Goal: Task Accomplishment & Management: Complete application form

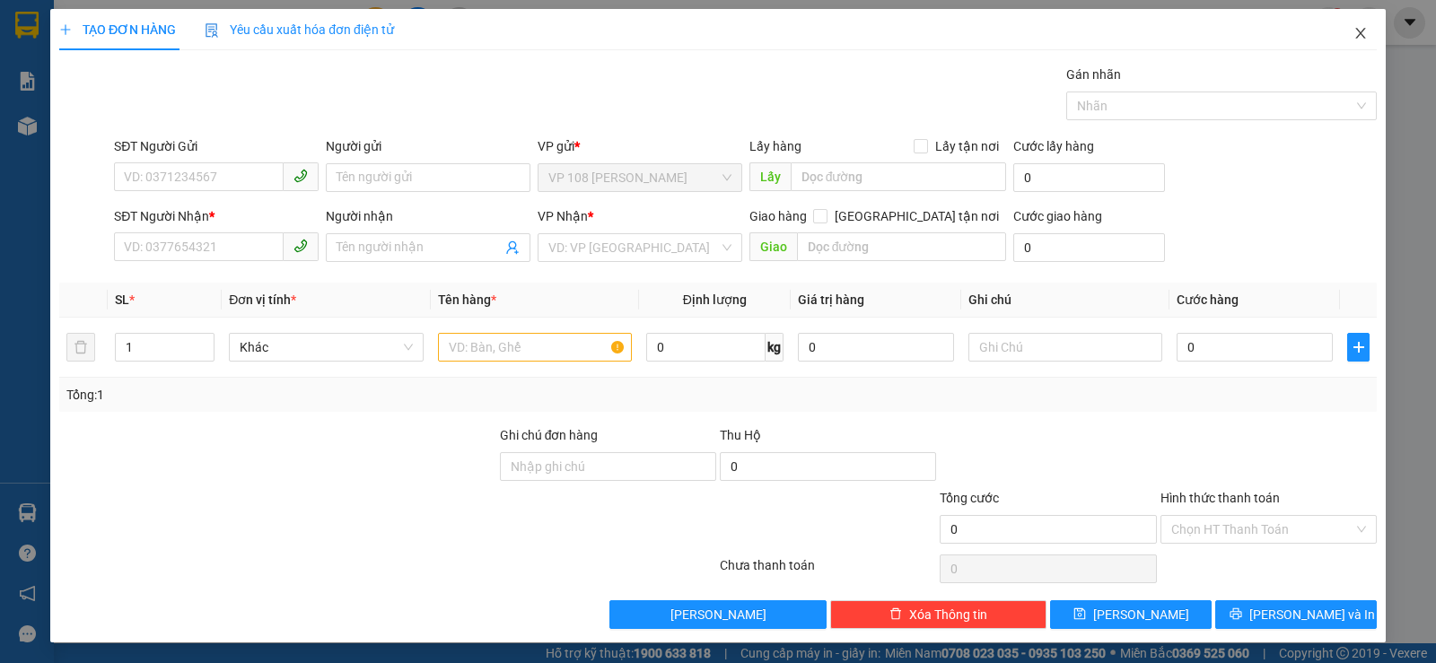
click at [1355, 32] on icon "close" at bounding box center [1360, 33] width 10 height 11
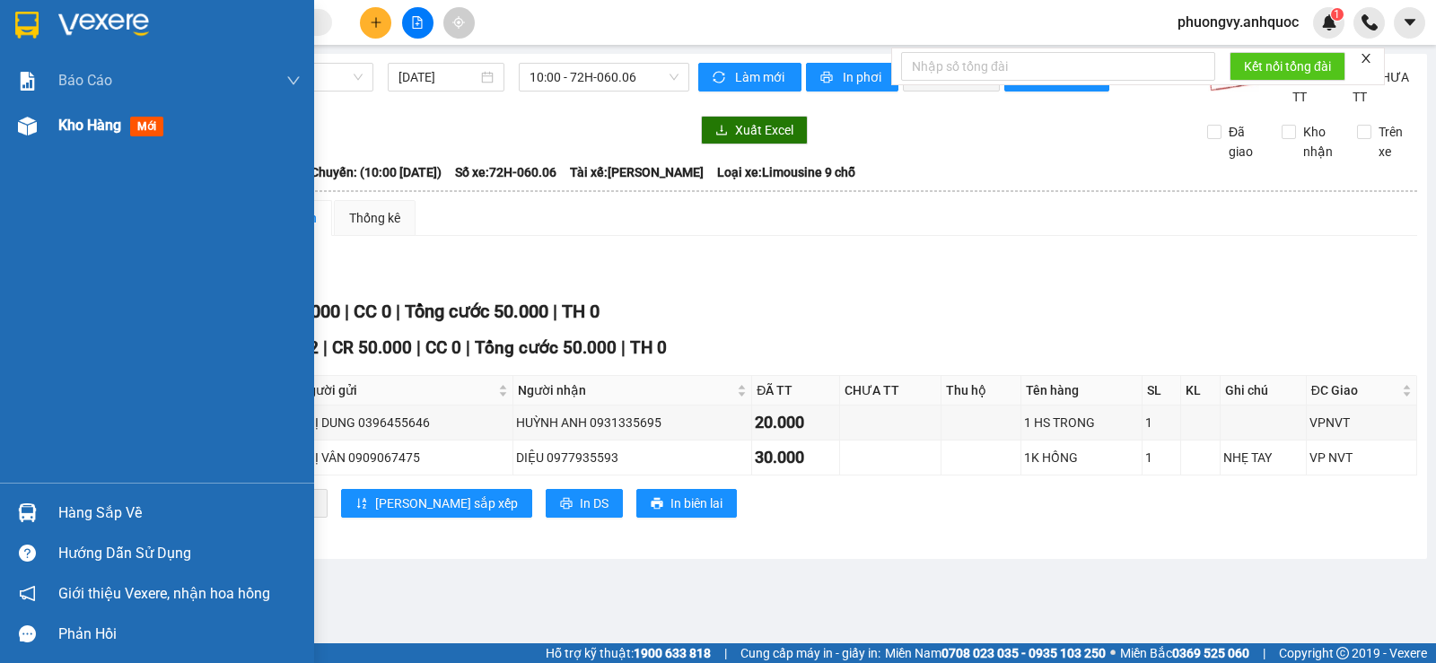
click at [57, 124] on div "Kho hàng mới" at bounding box center [157, 125] width 314 height 45
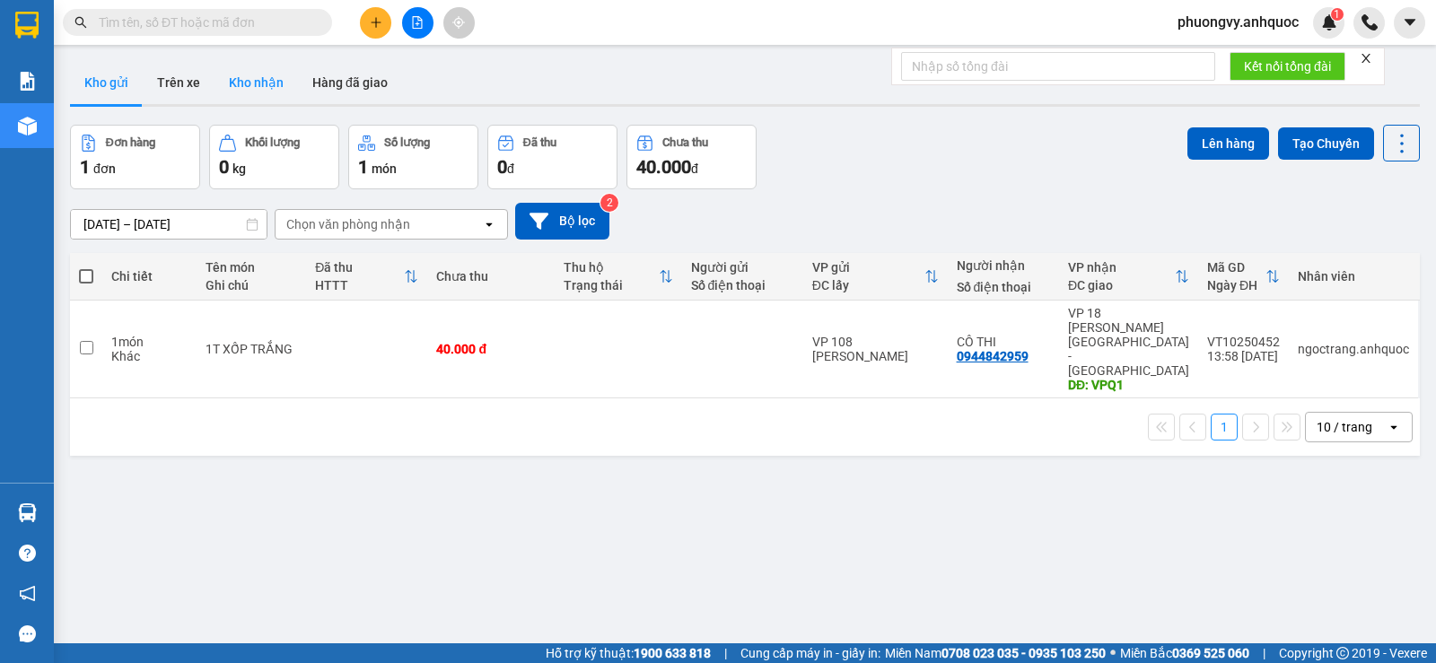
click at [257, 91] on button "Kho nhận" at bounding box center [255, 82] width 83 height 43
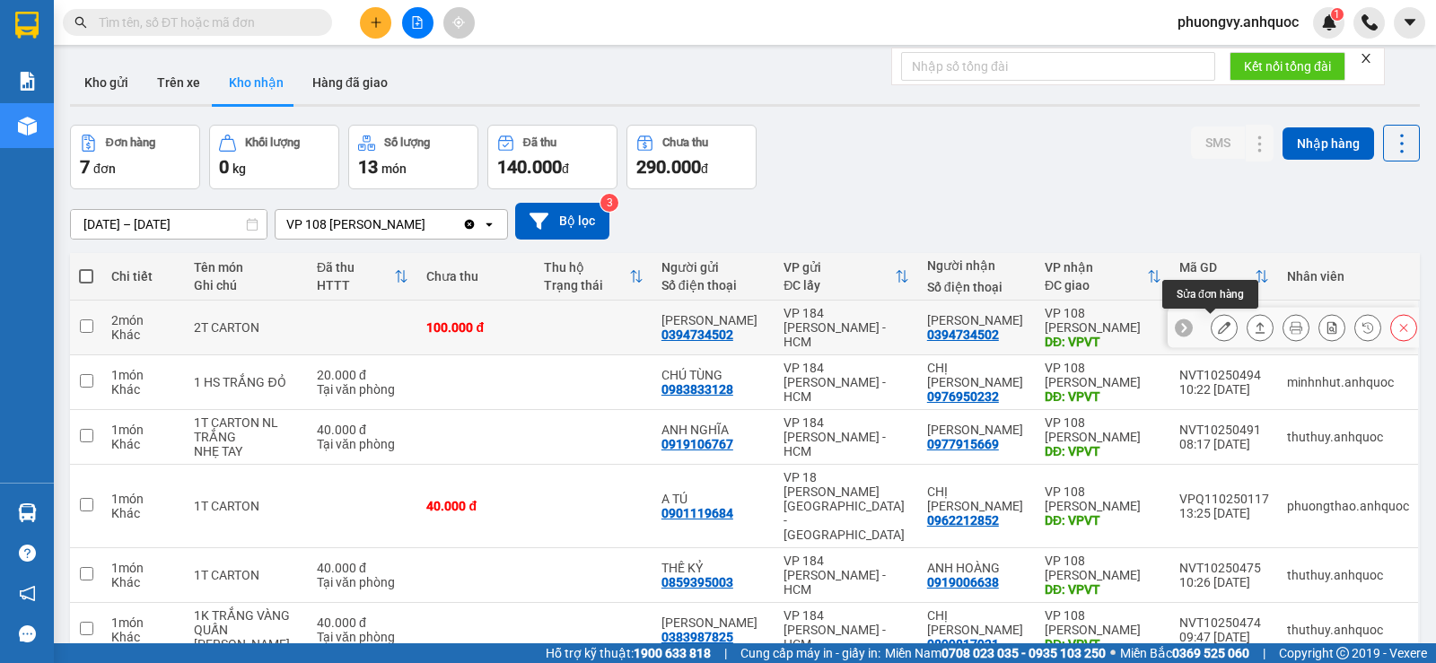
click at [1218, 326] on icon at bounding box center [1224, 327] width 13 height 13
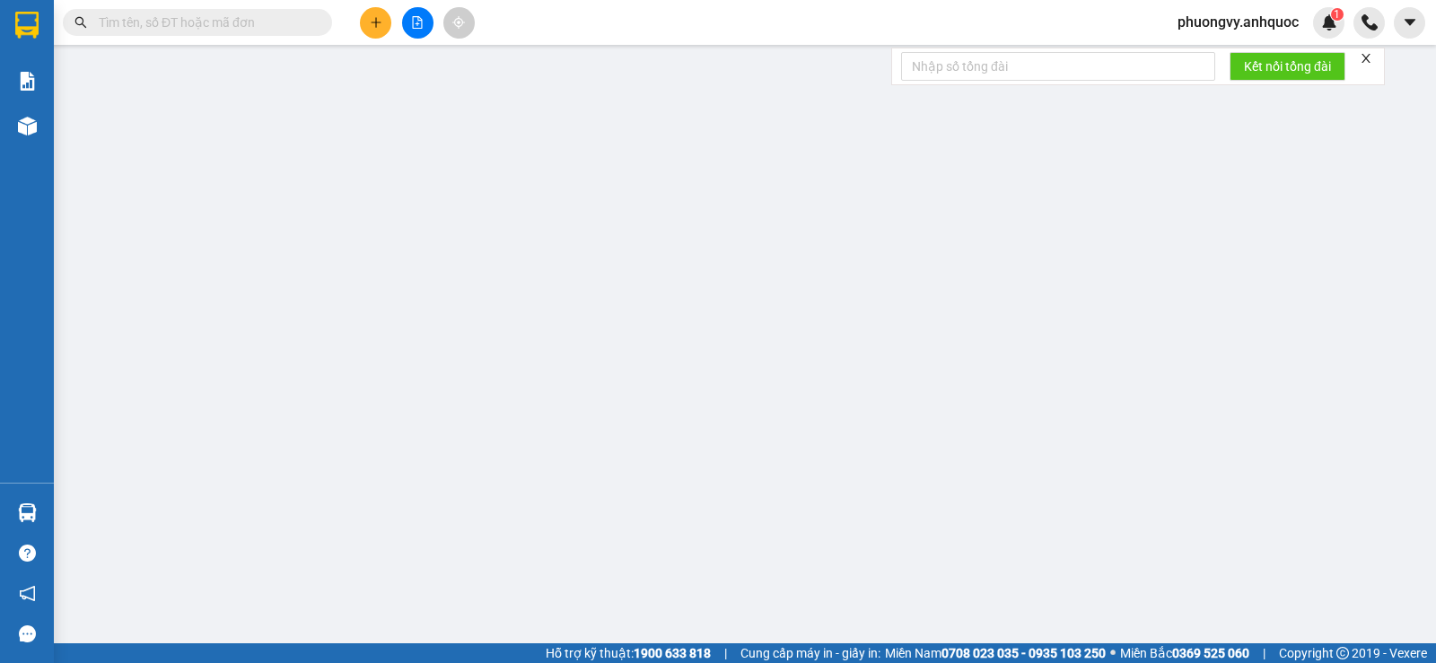
type input "0394734502"
type input "[PERSON_NAME]"
type input "0394734502"
type input "[PERSON_NAME]"
type input "VPVT"
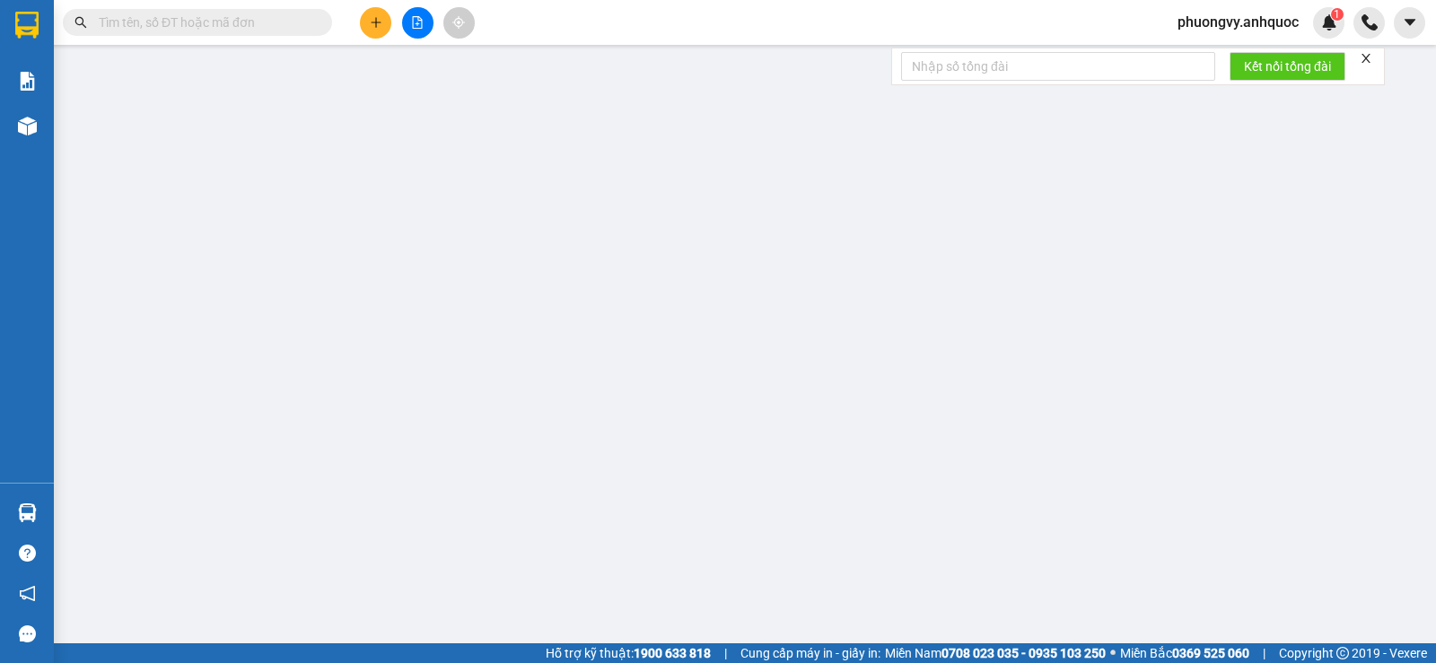
type input "100.000"
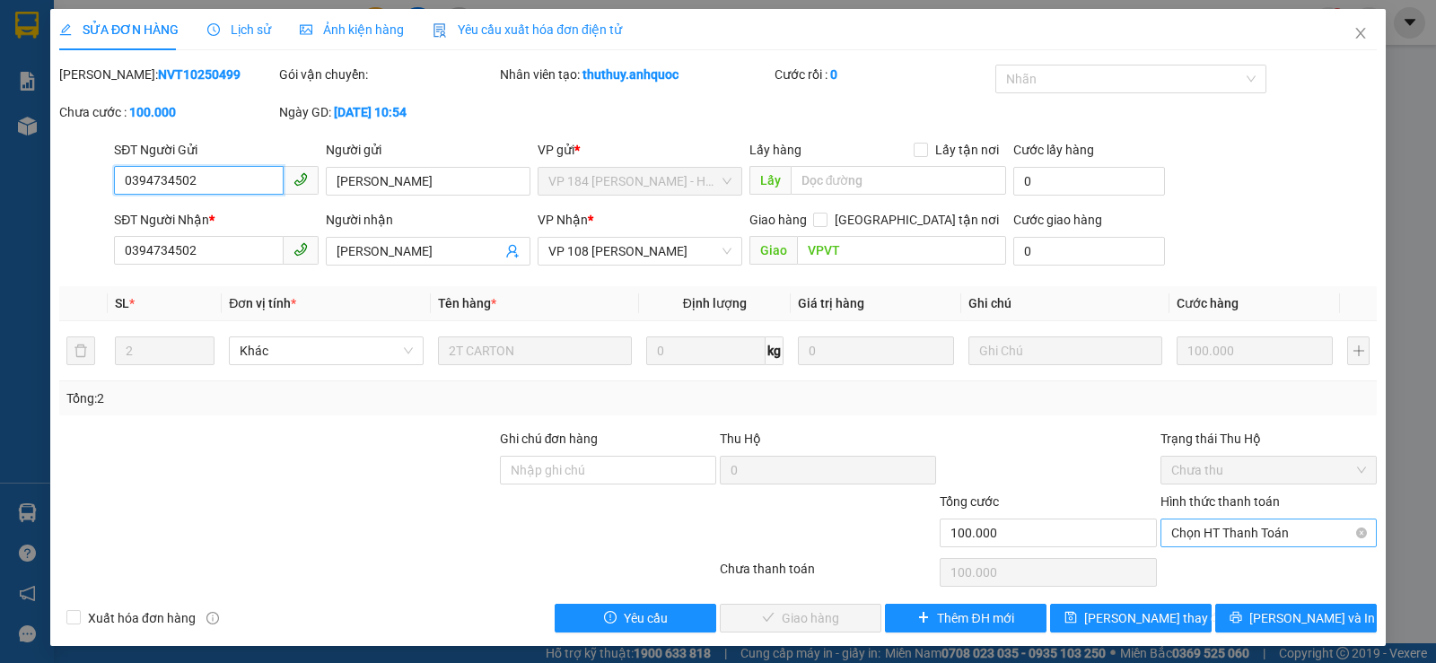
click at [1201, 538] on span "Chọn HT Thanh Toán" at bounding box center [1268, 533] width 195 height 27
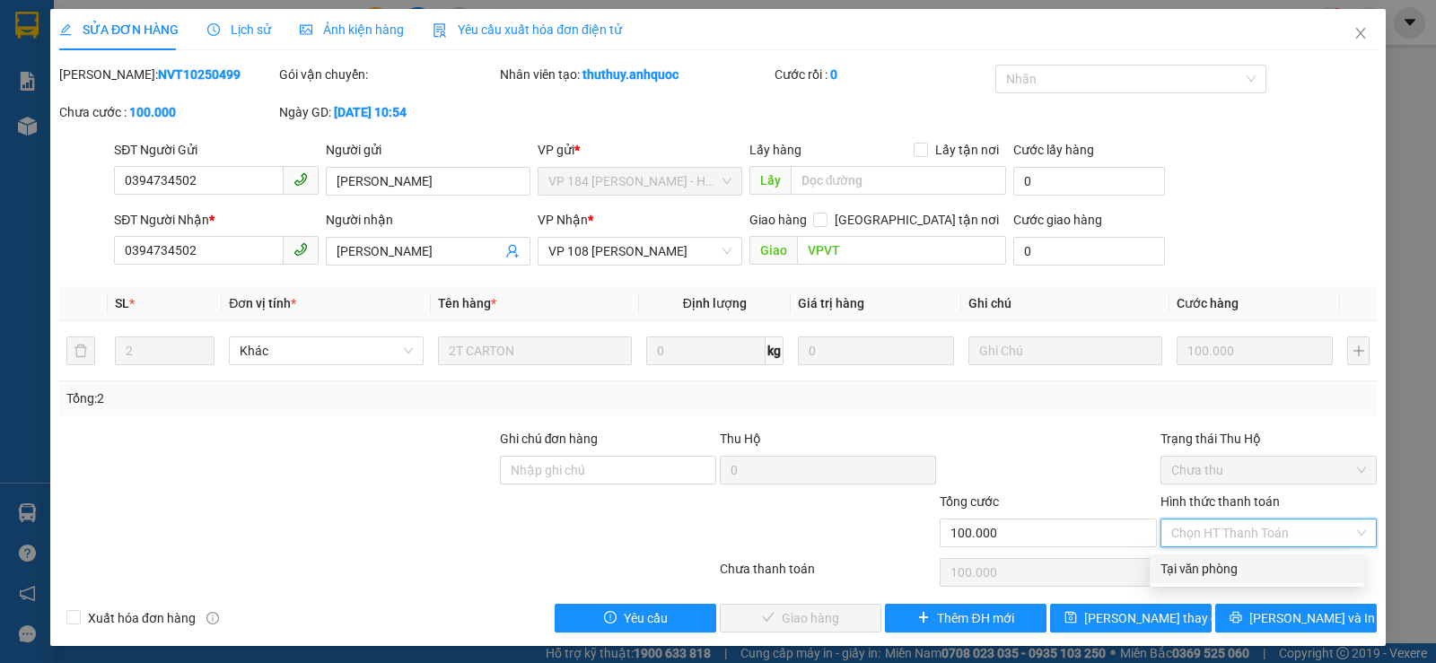
click at [1199, 565] on div "Tại văn phòng" at bounding box center [1256, 569] width 193 height 20
type input "0"
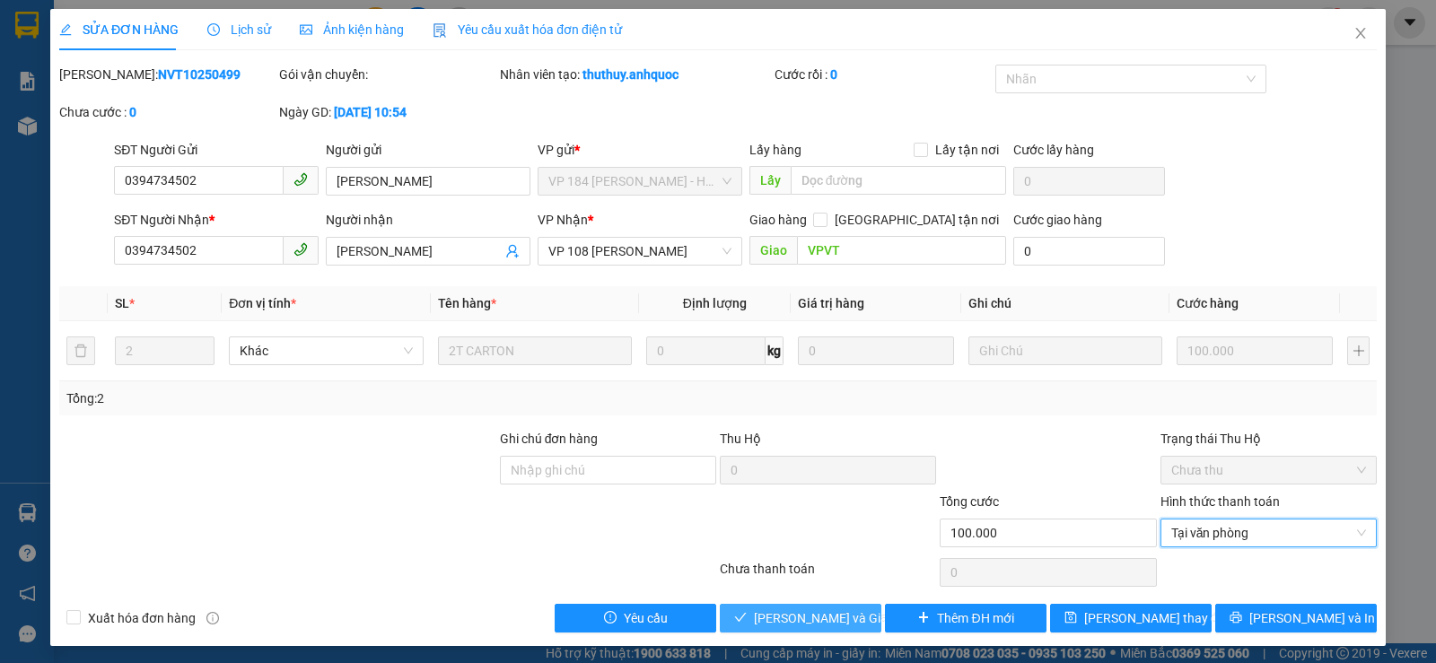
click at [801, 611] on span "[PERSON_NAME] và Giao hàng" at bounding box center [840, 618] width 172 height 20
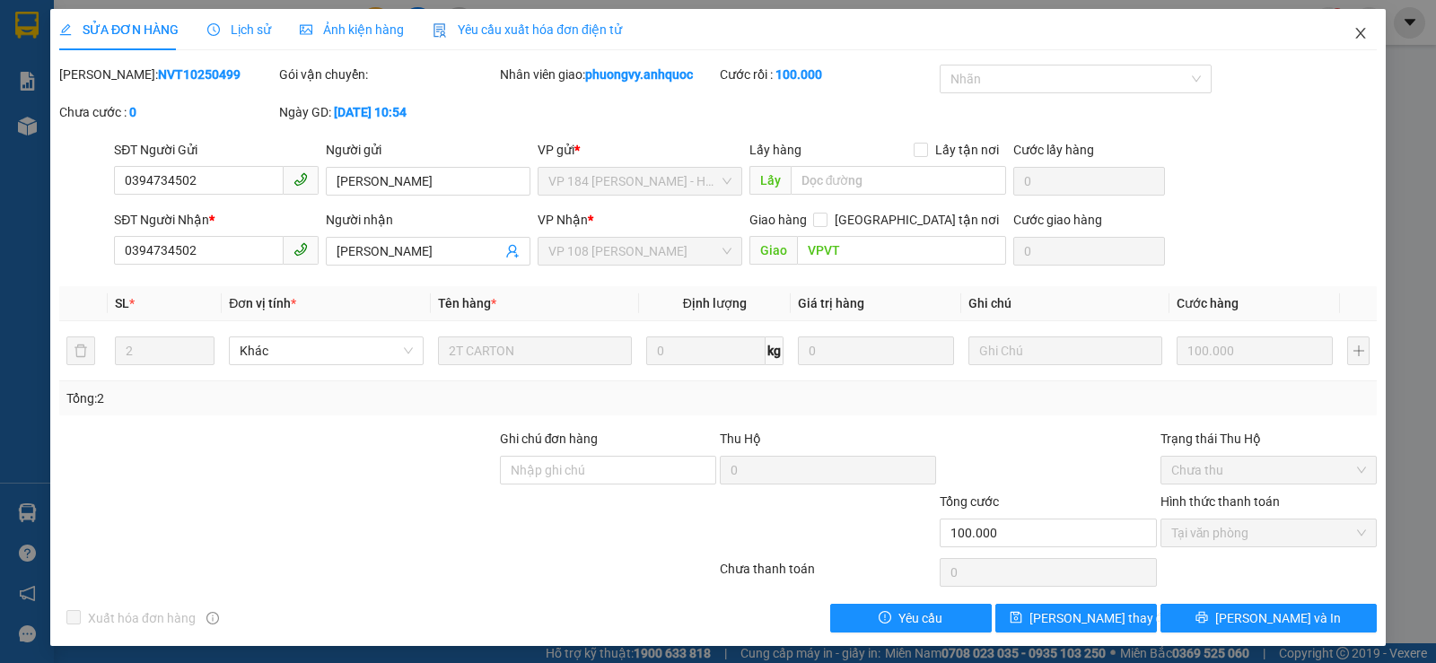
click at [1355, 32] on icon "close" at bounding box center [1360, 33] width 10 height 11
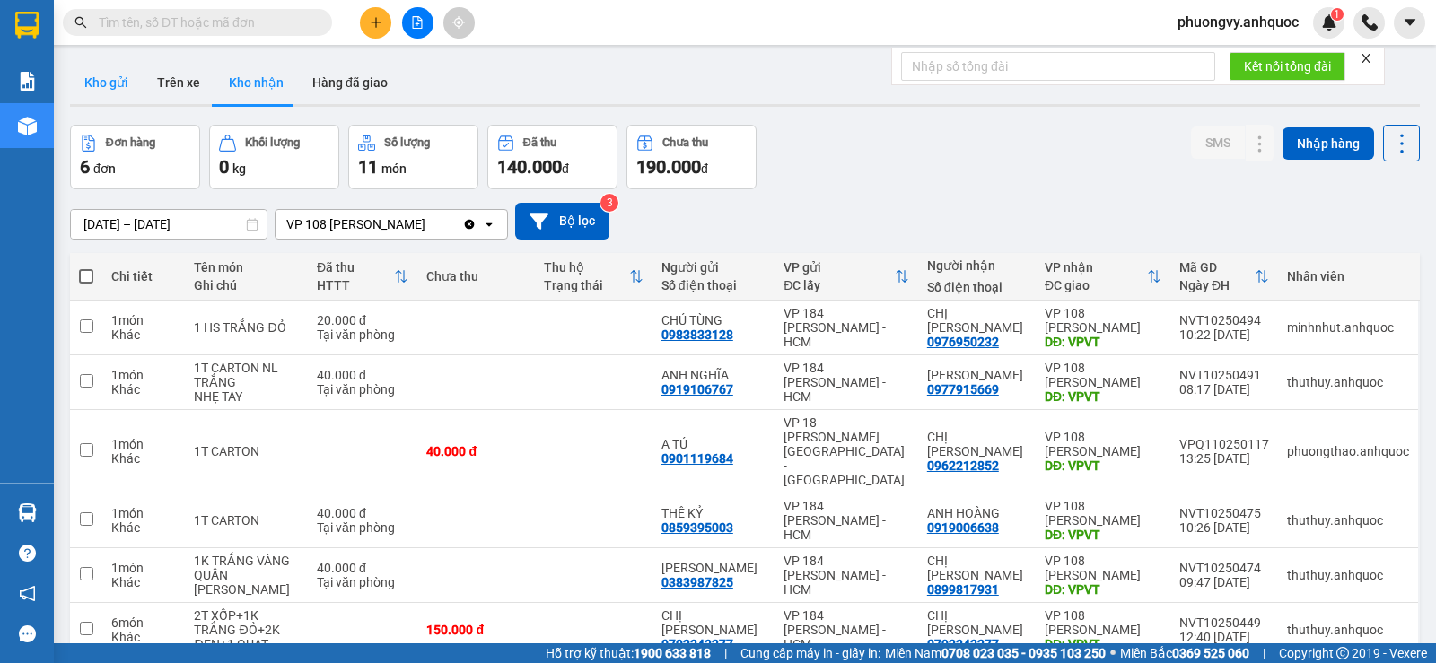
click at [118, 86] on button "Kho gửi" at bounding box center [106, 82] width 73 height 43
